Goal: Information Seeking & Learning: Learn about a topic

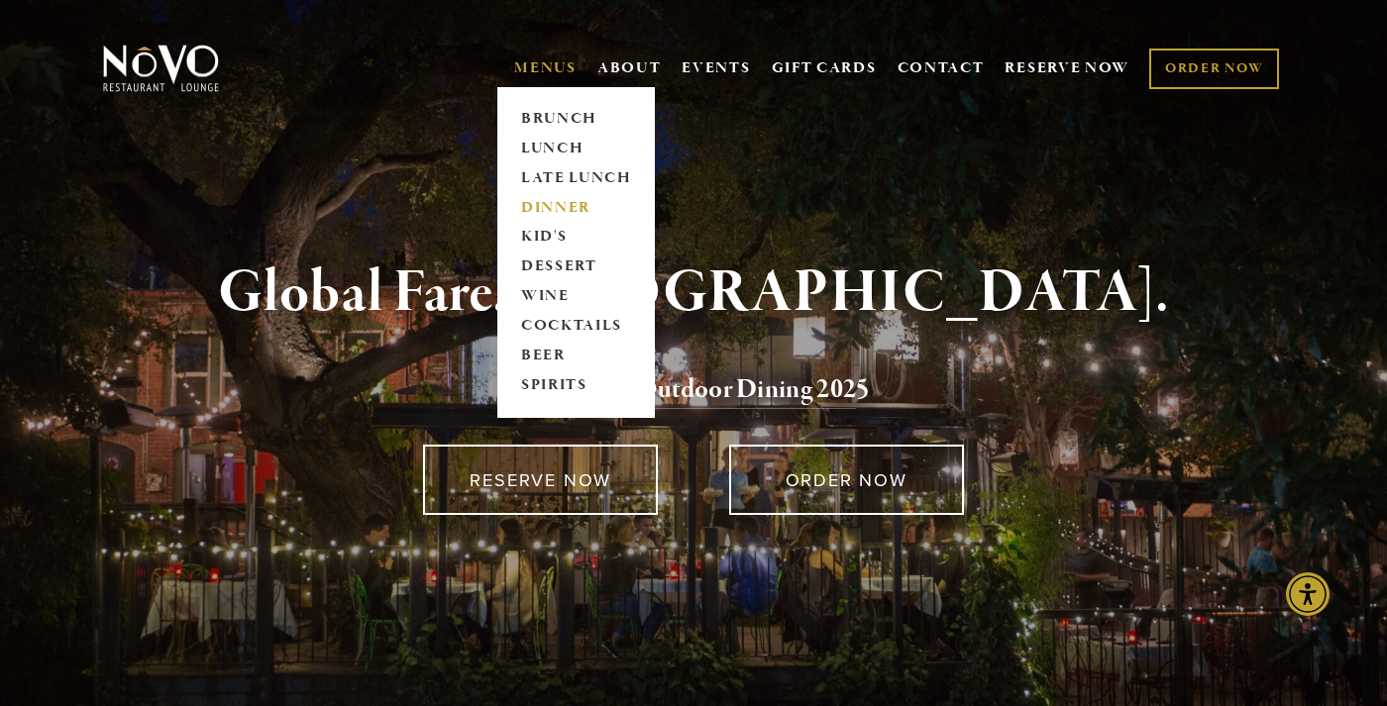
click at [564, 202] on link "DINNER" at bounding box center [576, 208] width 124 height 30
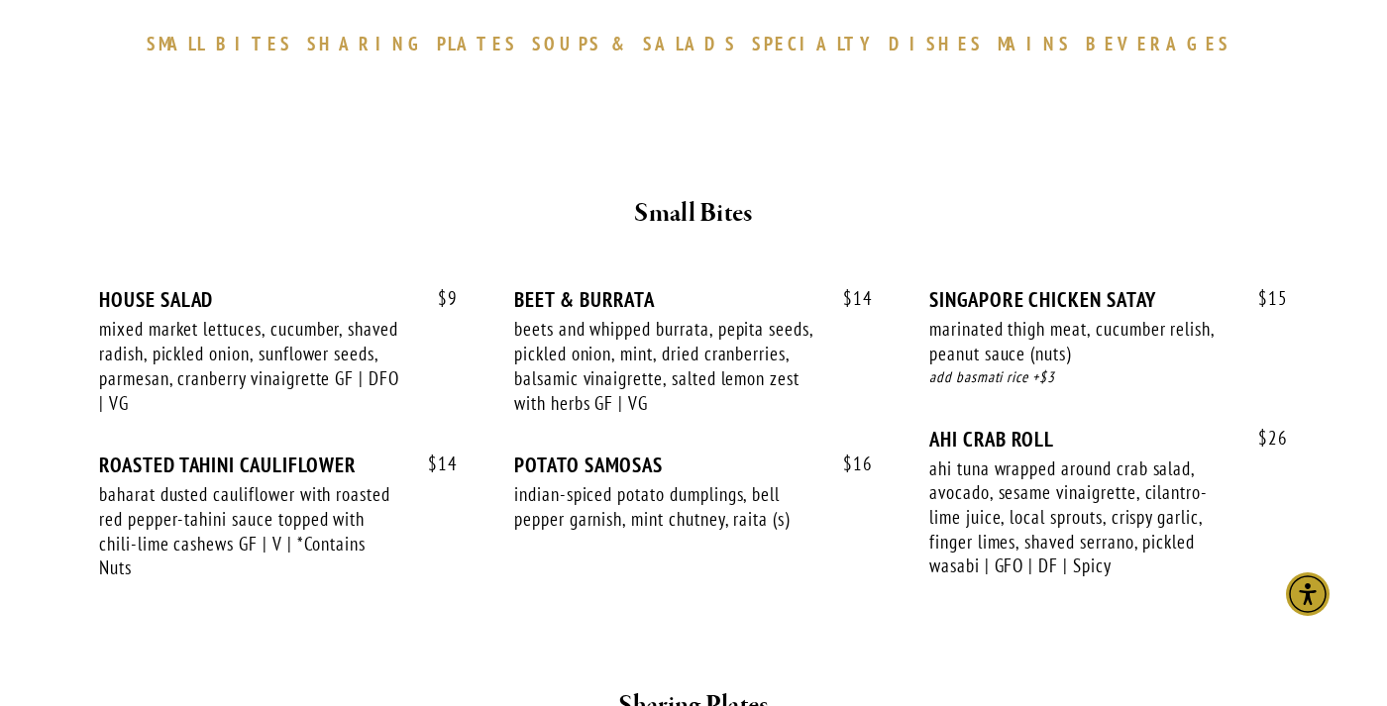
scroll to position [654, 0]
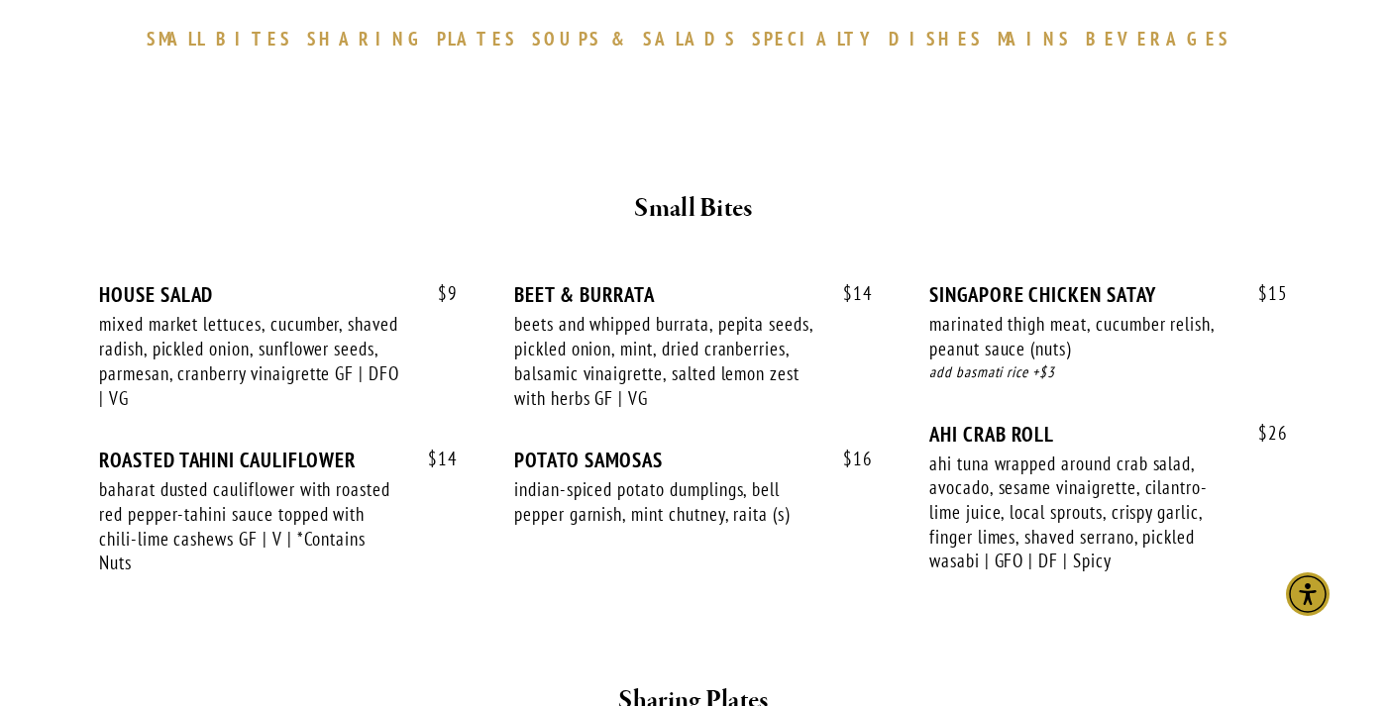
click at [601, 44] on span "SOUPS" at bounding box center [566, 39] width 69 height 24
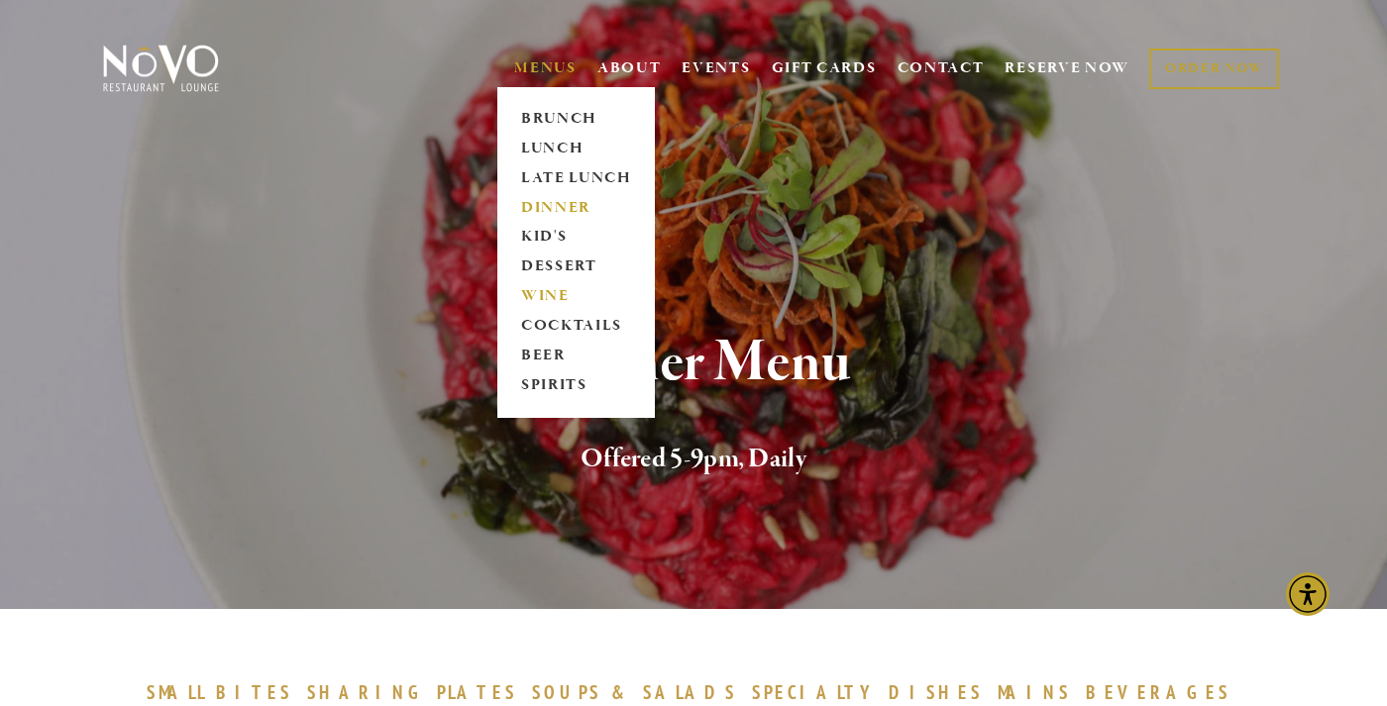
click at [542, 293] on link "WINE" at bounding box center [576, 297] width 124 height 30
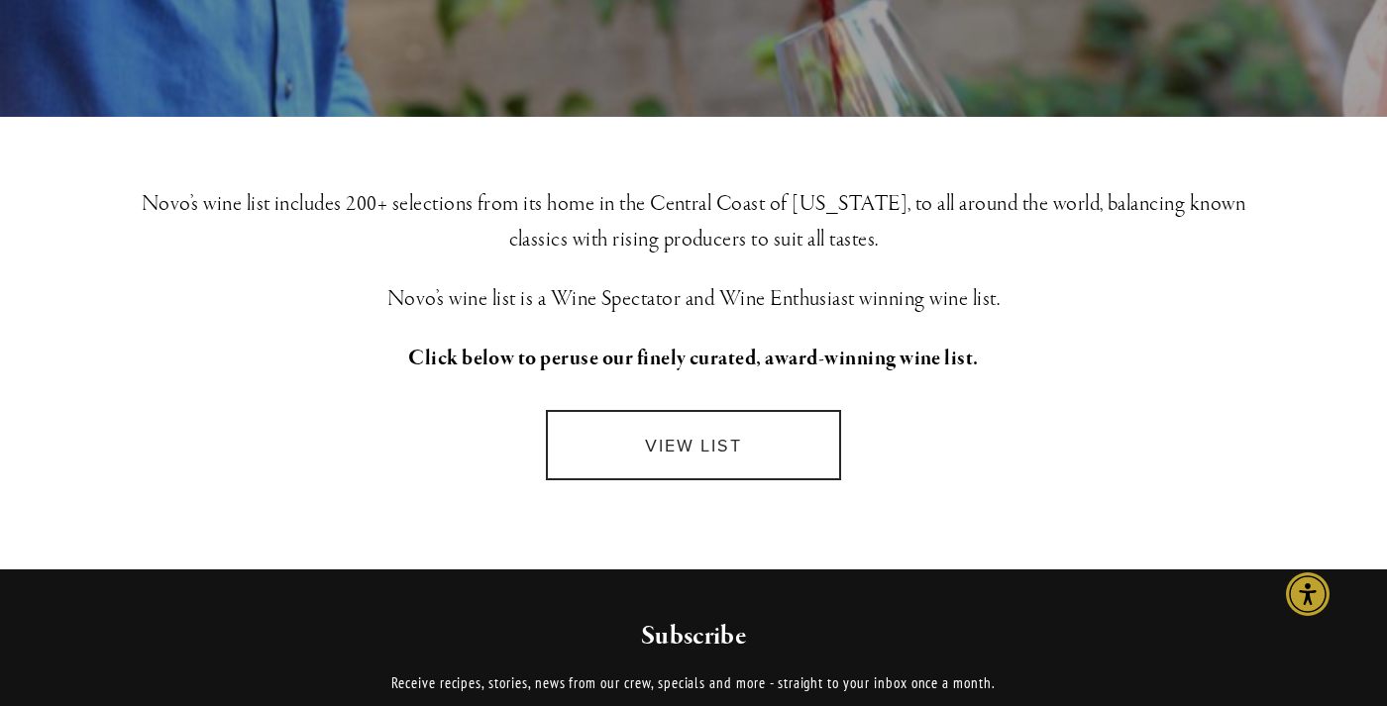
scroll to position [411, 0]
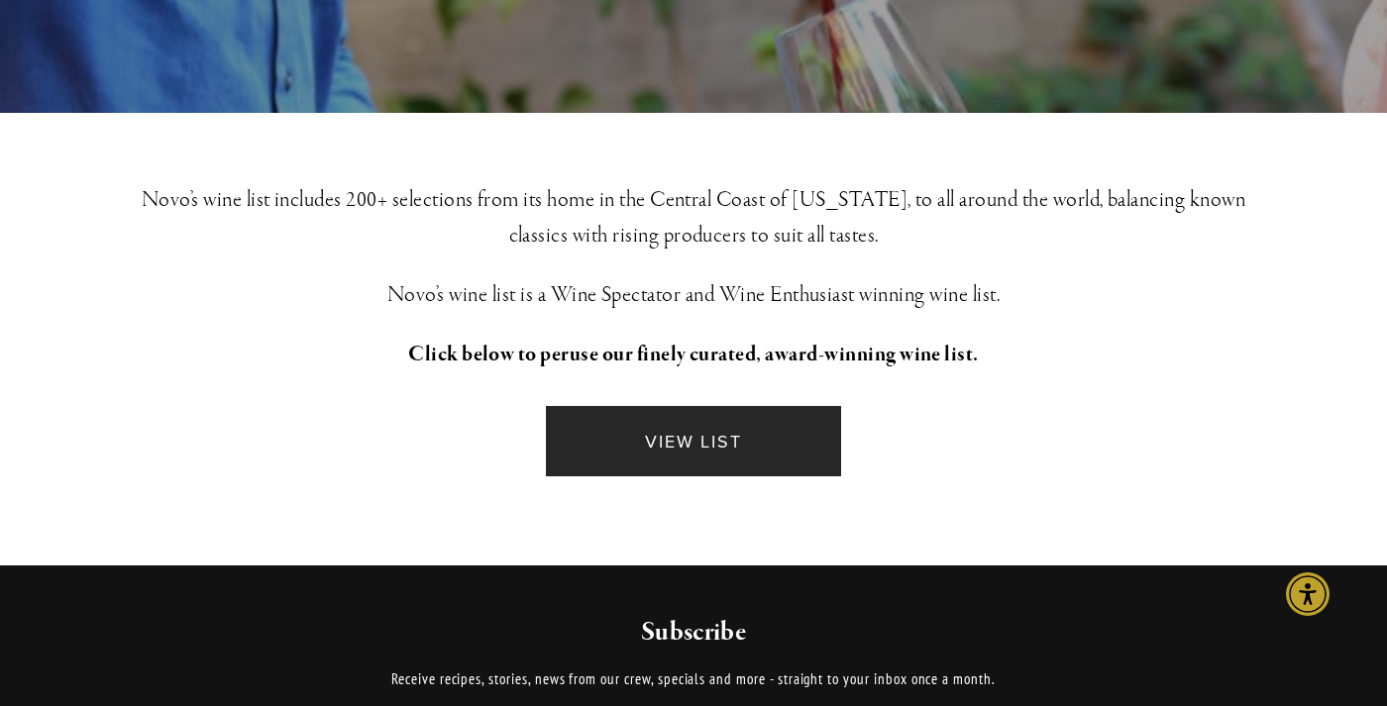
click at [719, 465] on link "VIEW LIST" at bounding box center [693, 441] width 295 height 70
